Goal: Navigation & Orientation: Find specific page/section

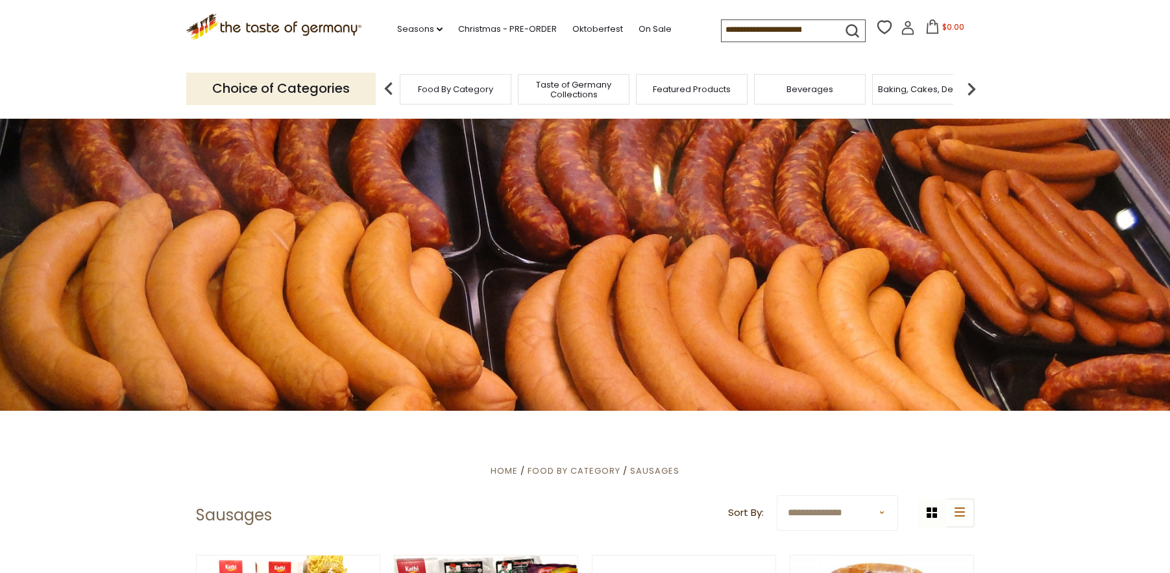
click at [459, 88] on span "Food By Category" at bounding box center [455, 89] width 75 height 10
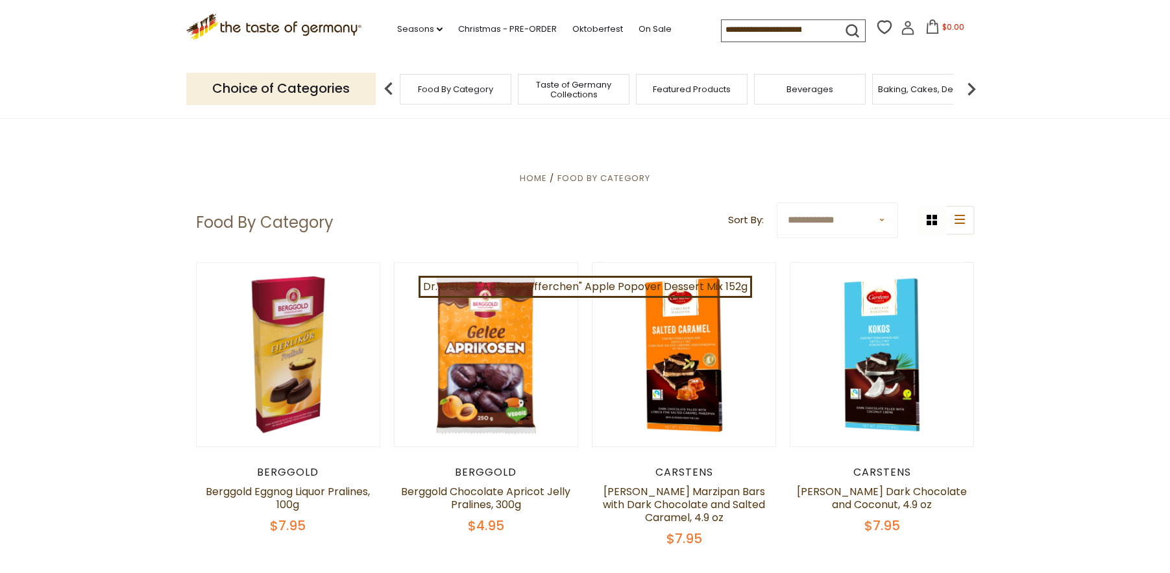
click at [463, 99] on div "Food By Category" at bounding box center [456, 89] width 112 height 31
click at [446, 86] on span "Food By Category" at bounding box center [455, 89] width 75 height 10
click at [973, 88] on img at bounding box center [972, 89] width 26 height 26
click at [973, 86] on img at bounding box center [972, 89] width 26 height 26
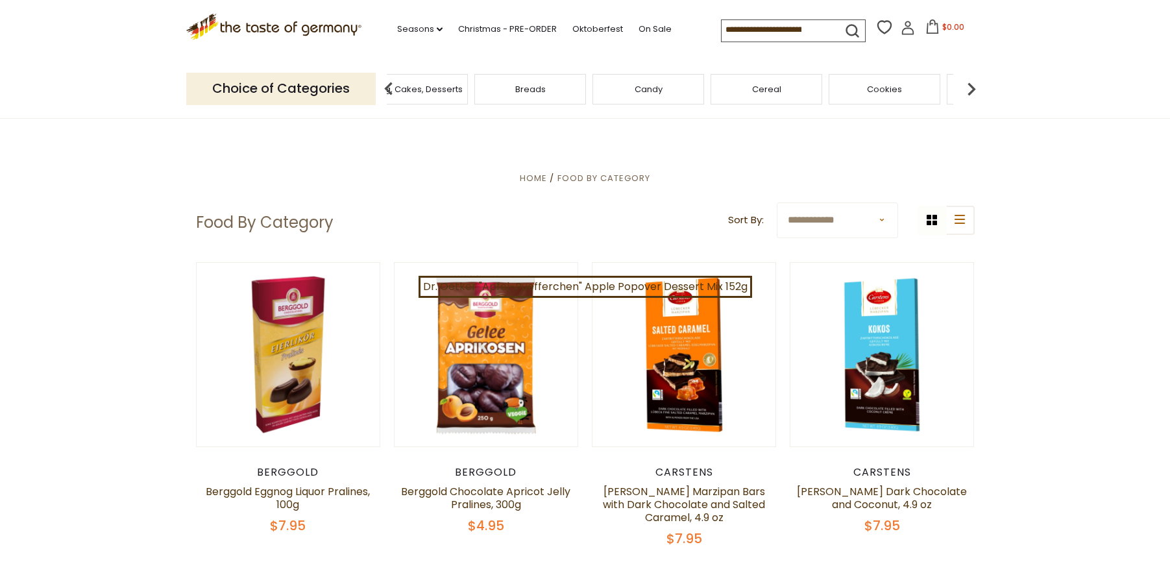
click at [973, 86] on img at bounding box center [972, 89] width 26 height 26
click at [974, 86] on img at bounding box center [972, 89] width 26 height 26
click at [975, 86] on img at bounding box center [972, 89] width 26 height 26
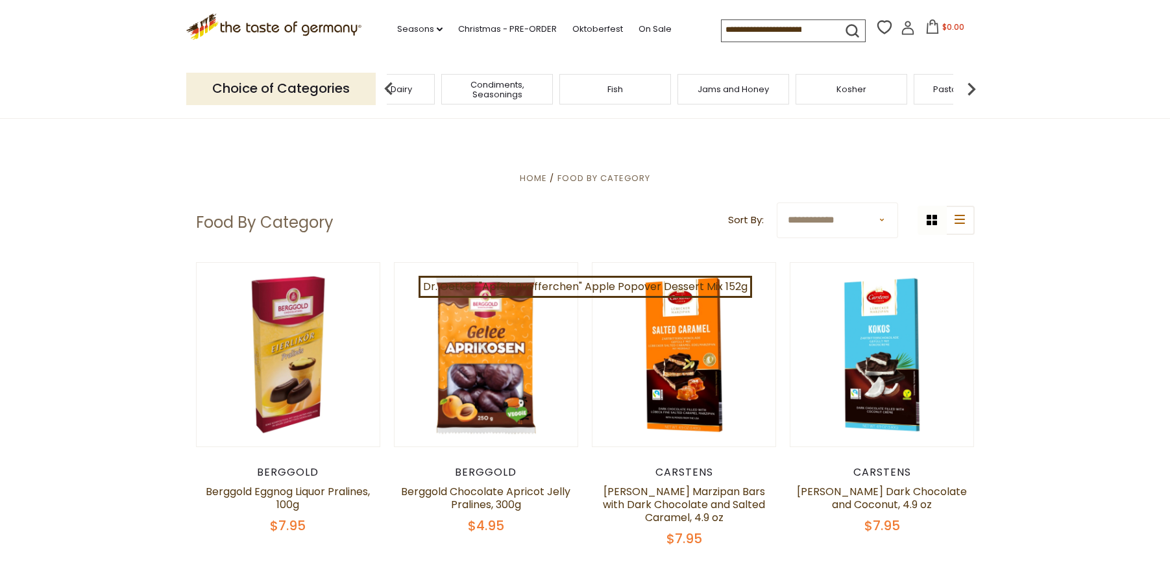
click at [975, 86] on img at bounding box center [972, 89] width 26 height 26
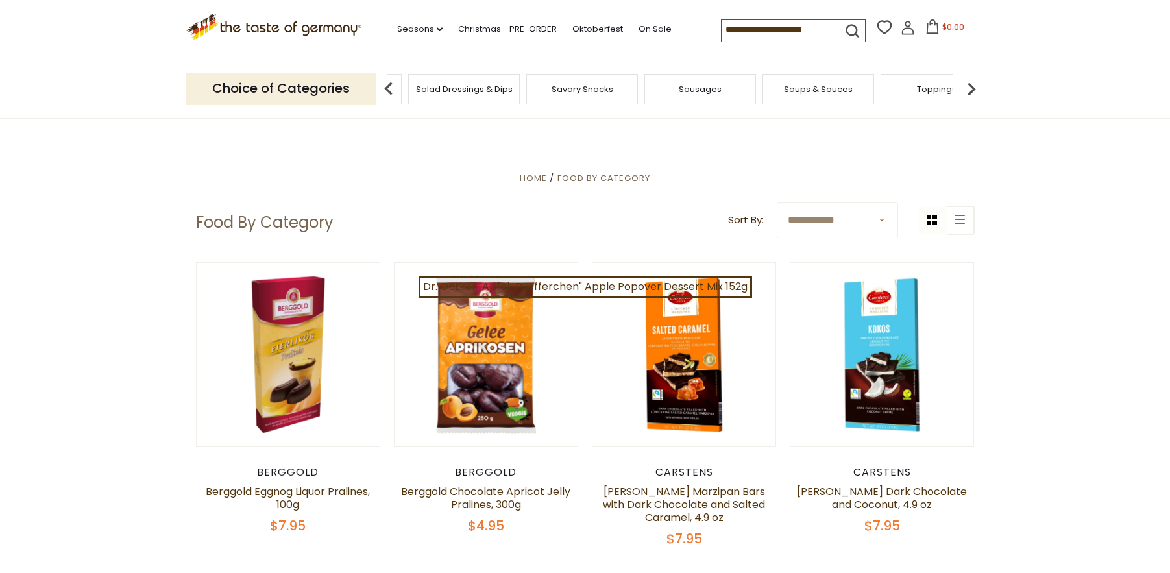
click at [694, 97] on div "Sausages" at bounding box center [700, 89] width 112 height 31
click at [720, 89] on span "Sausages" at bounding box center [710, 89] width 43 height 10
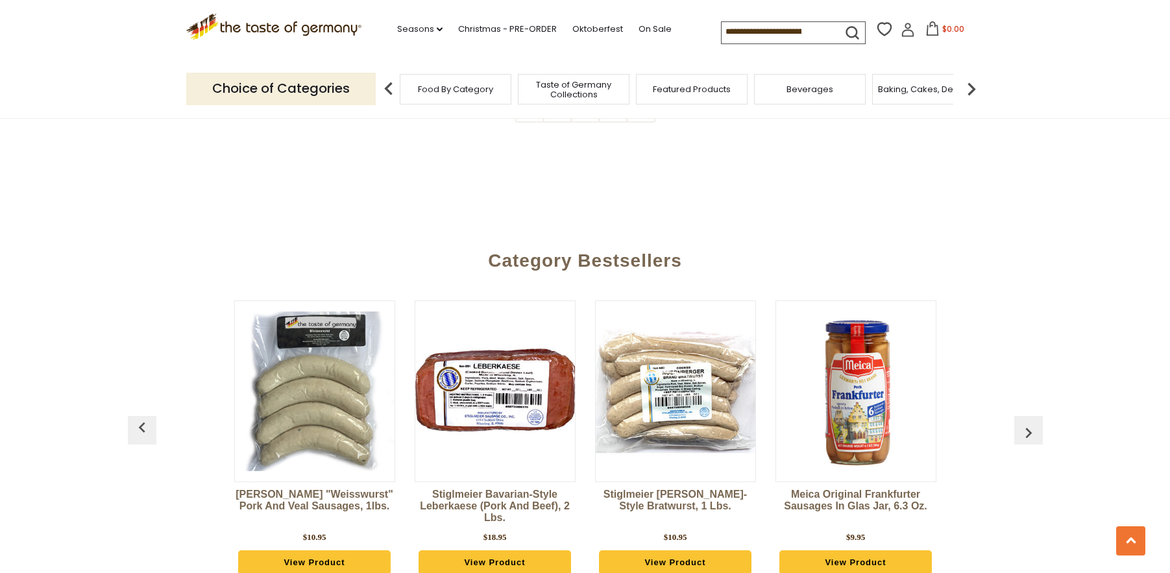
scroll to position [3439, 0]
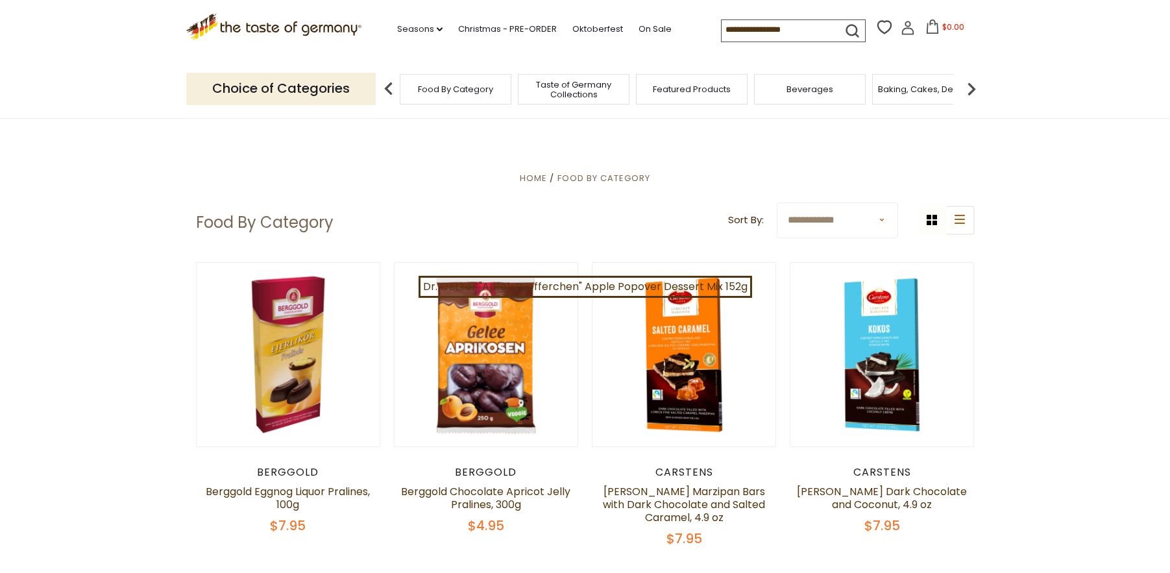
scroll to position [65, 0]
